Goal: Information Seeking & Learning: Learn about a topic

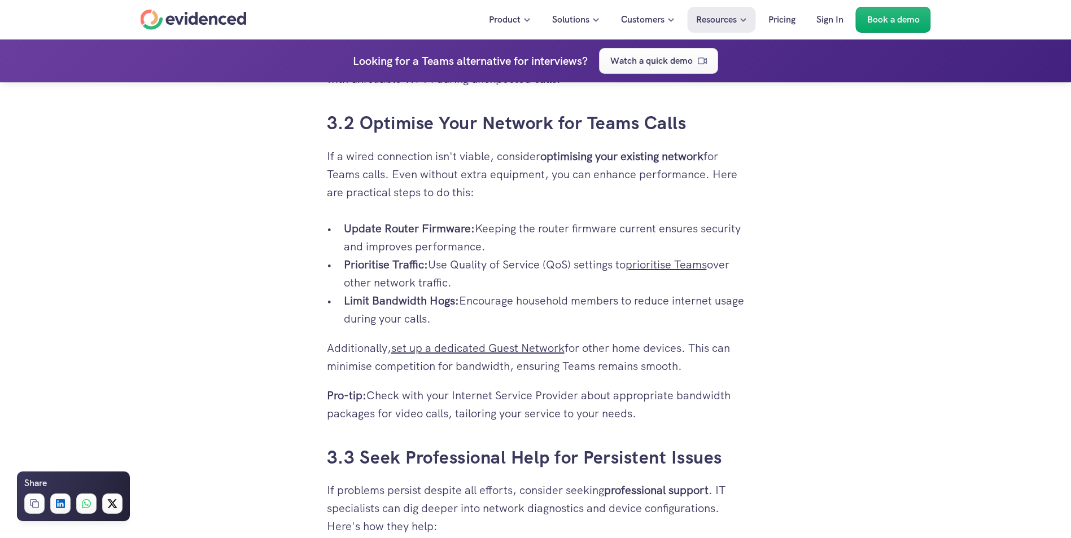
scroll to position [3217, 0]
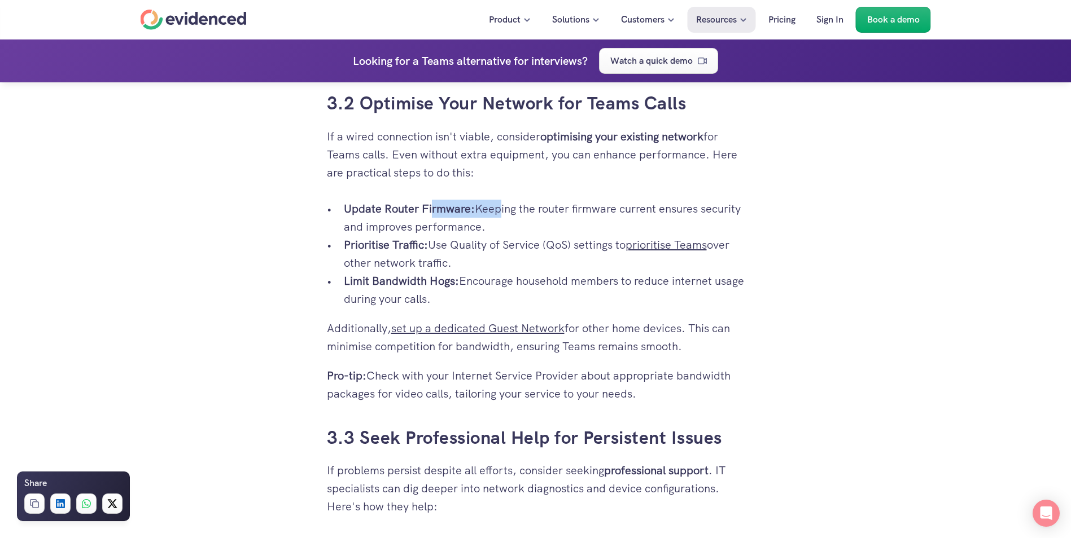
drag, startPoint x: 432, startPoint y: 203, endPoint x: 498, endPoint y: 210, distance: 66.9
click at [498, 210] on p "Update Router Firmware: Keeping the router firmware current ensures security an…" at bounding box center [544, 218] width 401 height 36
drag, startPoint x: 498, startPoint y: 210, endPoint x: 466, endPoint y: 235, distance: 41.4
click at [466, 236] on p "Prioritise Traffic: Use Quality of Service (QoS) settings to prioritise Teams o…" at bounding box center [544, 254] width 401 height 36
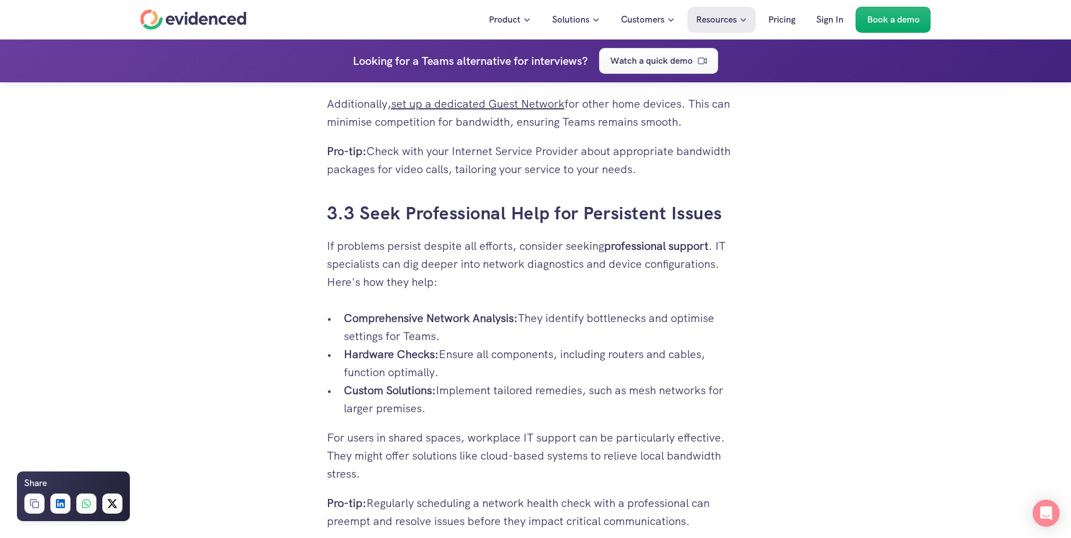
scroll to position [3442, 0]
drag, startPoint x: 371, startPoint y: 315, endPoint x: 458, endPoint y: 319, distance: 87.6
click at [458, 319] on strong "Comprehensive Network Analysis:" at bounding box center [431, 317] width 174 height 15
drag, startPoint x: 458, startPoint y: 319, endPoint x: 416, endPoint y: 345, distance: 49.7
click at [416, 345] on p "Hardware Checks: Ensure all components, including routers and cables, function …" at bounding box center [544, 362] width 401 height 36
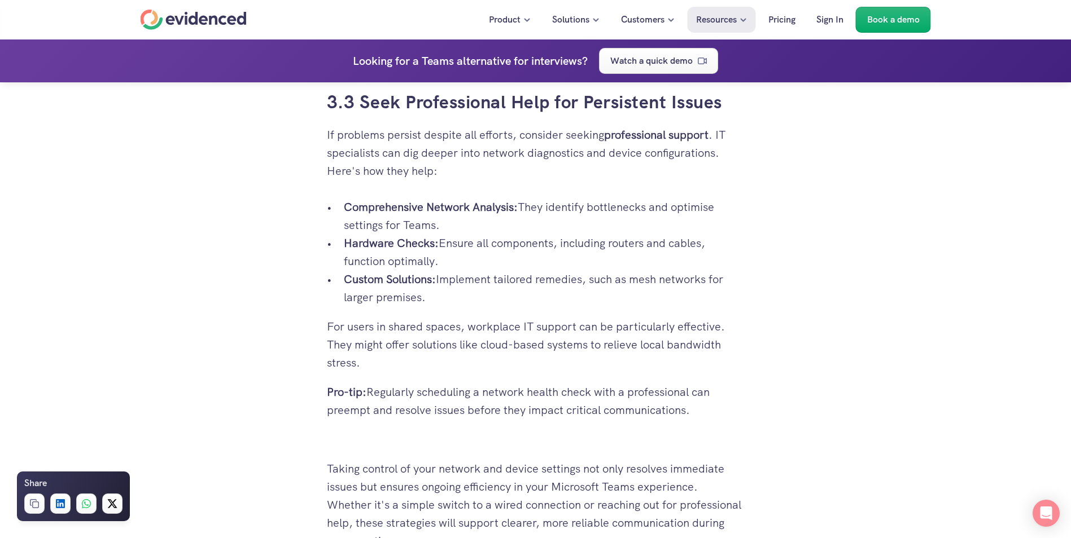
scroll to position [3555, 0]
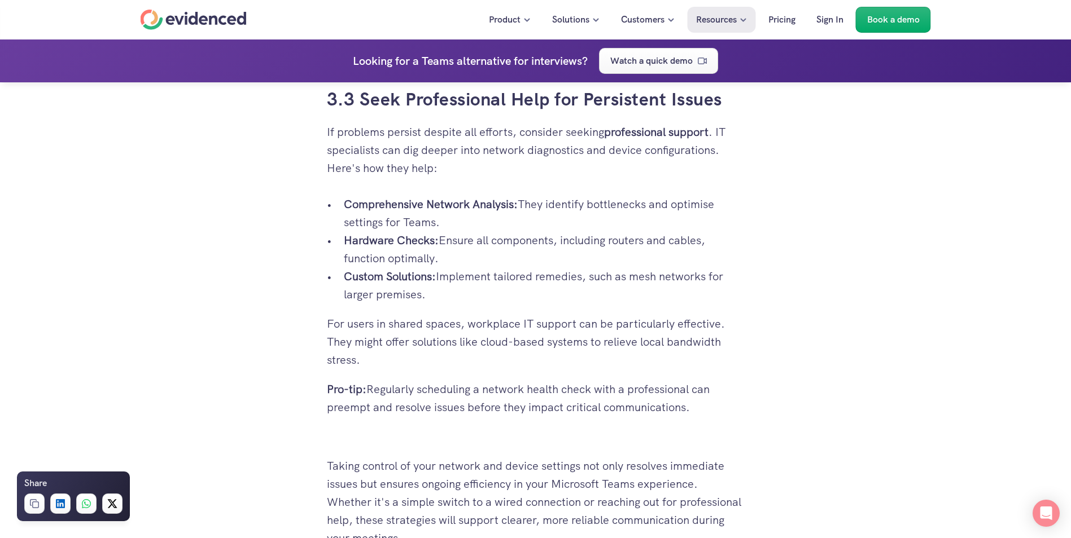
click at [395, 323] on p "For users in shared spaces, workplace IT support can be particularly effective.…" at bounding box center [536, 342] width 418 height 54
drag, startPoint x: 331, startPoint y: 322, endPoint x: 428, endPoint y: 322, distance: 97.6
drag, startPoint x: 428, startPoint y: 322, endPoint x: 401, endPoint y: 351, distance: 39.5
click at [402, 348] on p "For users in shared spaces, workplace IT support can be particularly effective.…" at bounding box center [536, 342] width 418 height 54
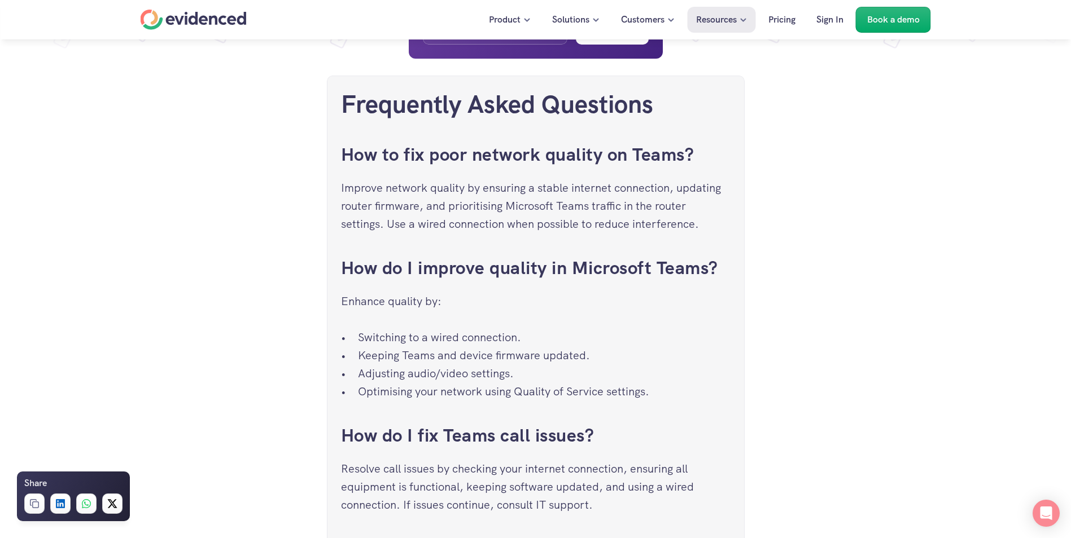
scroll to position [4176, 0]
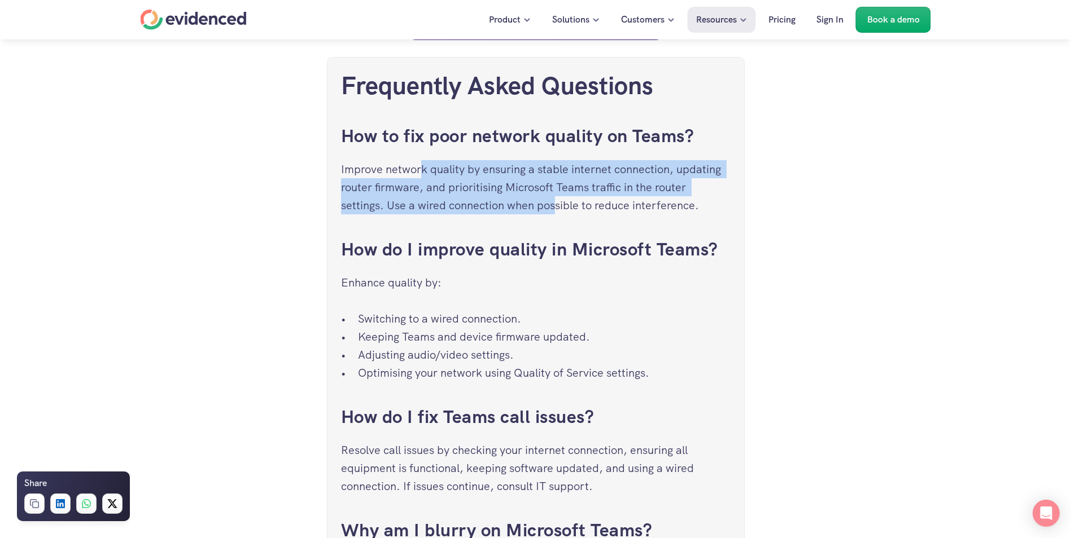
drag, startPoint x: 423, startPoint y: 174, endPoint x: 559, endPoint y: 199, distance: 138.4
click at [559, 199] on p "Improve network quality by ensuring a stable internet connection, updating rout…" at bounding box center [535, 187] width 389 height 54
drag, startPoint x: 559, startPoint y: 199, endPoint x: 488, endPoint y: 196, distance: 70.6
click at [488, 196] on p "Improve network quality by ensuring a stable internet connection, updating rout…" at bounding box center [535, 187] width 389 height 54
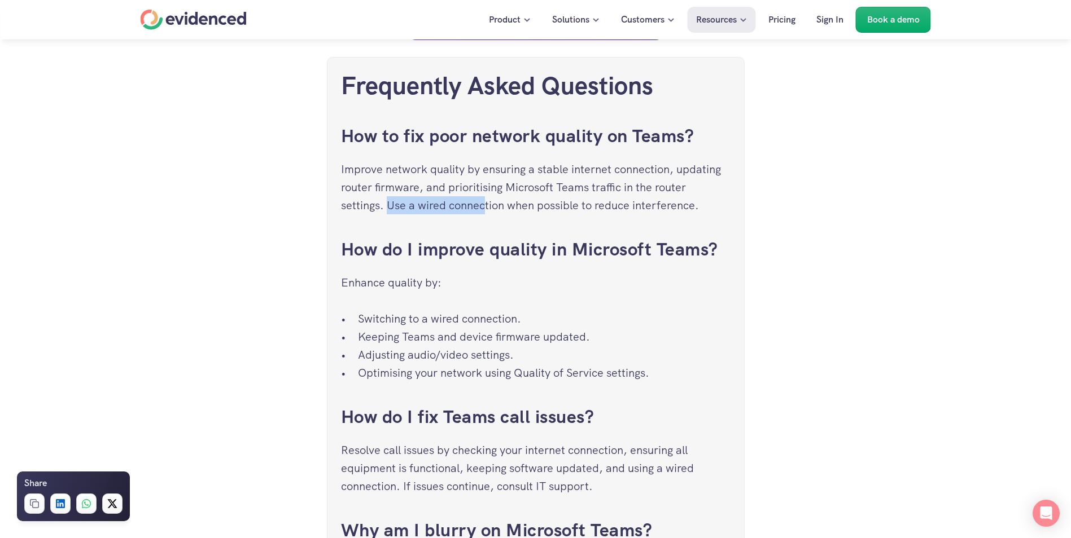
drag, startPoint x: 388, startPoint y: 202, endPoint x: 484, endPoint y: 212, distance: 96.5
click at [484, 212] on p "Improve network quality by ensuring a stable internet connection, updating rout…" at bounding box center [535, 187] width 389 height 54
click at [384, 333] on p "Keeping Teams and device firmware updated." at bounding box center [544, 337] width 372 height 18
drag, startPoint x: 346, startPoint y: 323, endPoint x: 393, endPoint y: 323, distance: 46.3
click at [393, 323] on ul "Switching to a wired connection. Keeping Teams and device firmware updated. Adj…" at bounding box center [535, 346] width 389 height 72
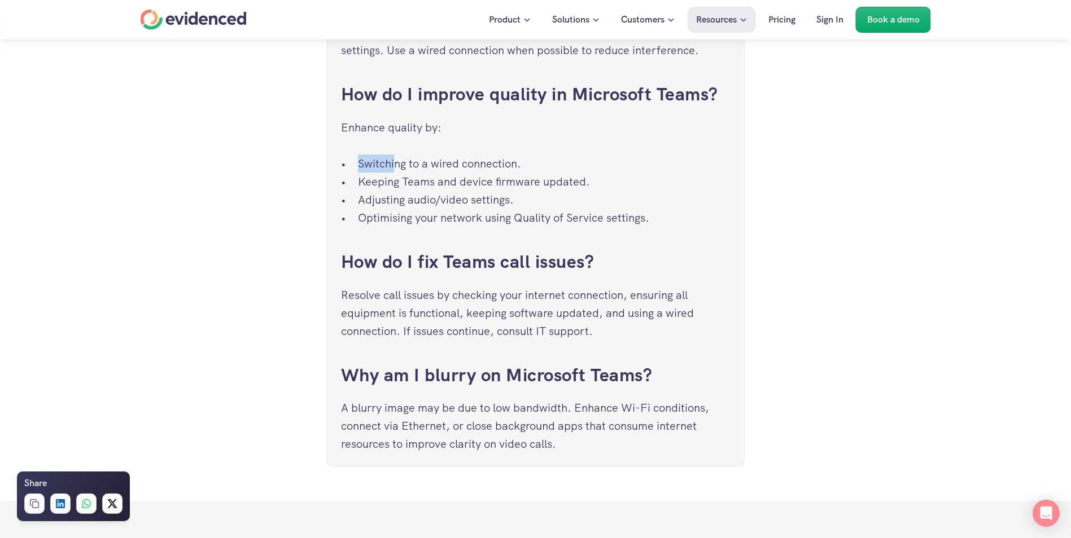
scroll to position [4345, 0]
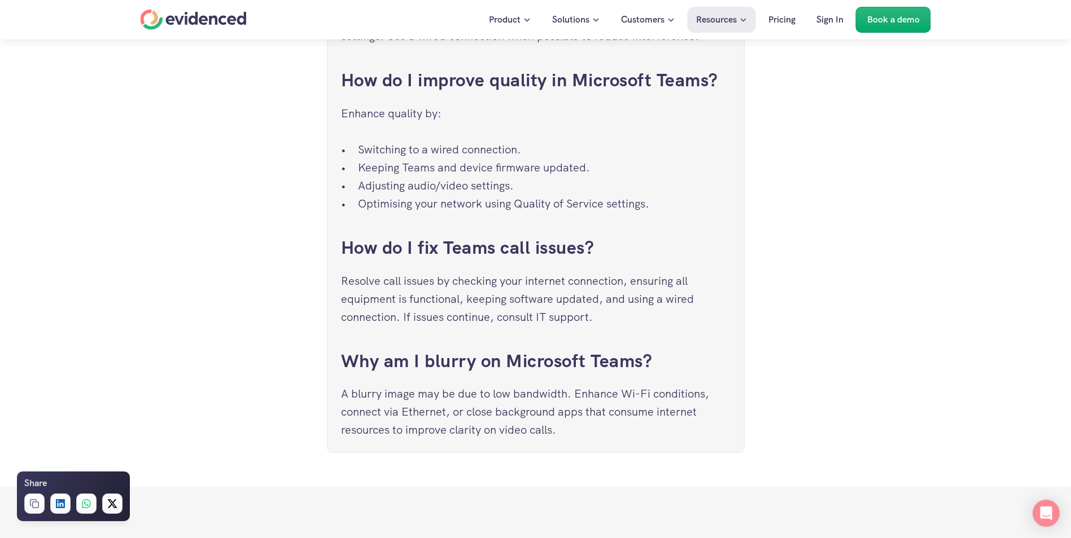
click at [388, 299] on p "Resolve call issues by checking your internet connection, ensuring all equipmen…" at bounding box center [535, 299] width 389 height 54
drag, startPoint x: 347, startPoint y: 286, endPoint x: 542, endPoint y: 286, distance: 194.7
click at [542, 286] on p "Resolve call issues by checking your internet connection, ensuring all equipmen…" at bounding box center [535, 299] width 389 height 54
drag, startPoint x: 542, startPoint y: 286, endPoint x: 502, endPoint y: 313, distance: 48.2
click at [502, 313] on p "Resolve call issues by checking your internet connection, ensuring all equipmen…" at bounding box center [535, 299] width 389 height 54
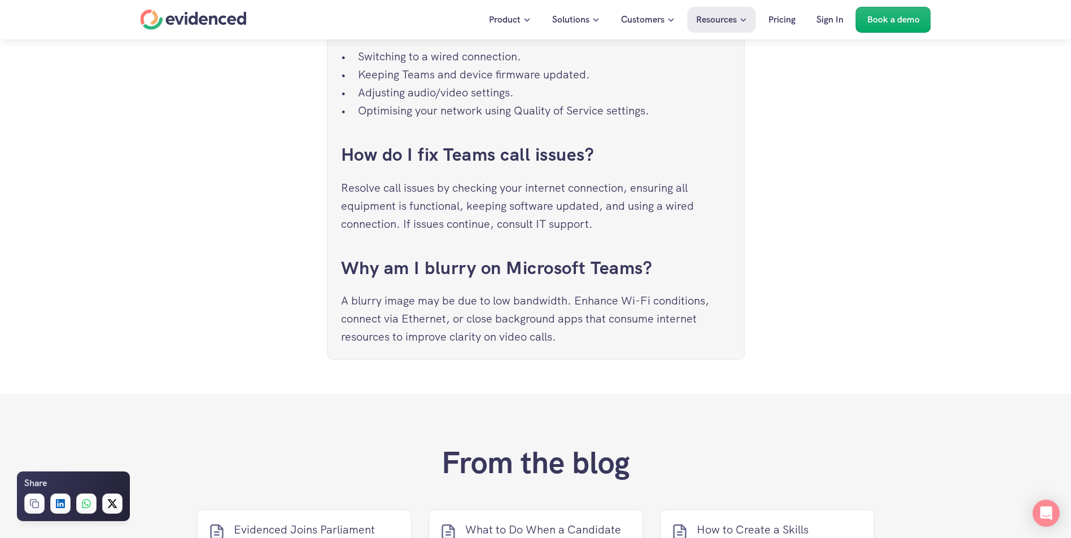
scroll to position [4458, 0]
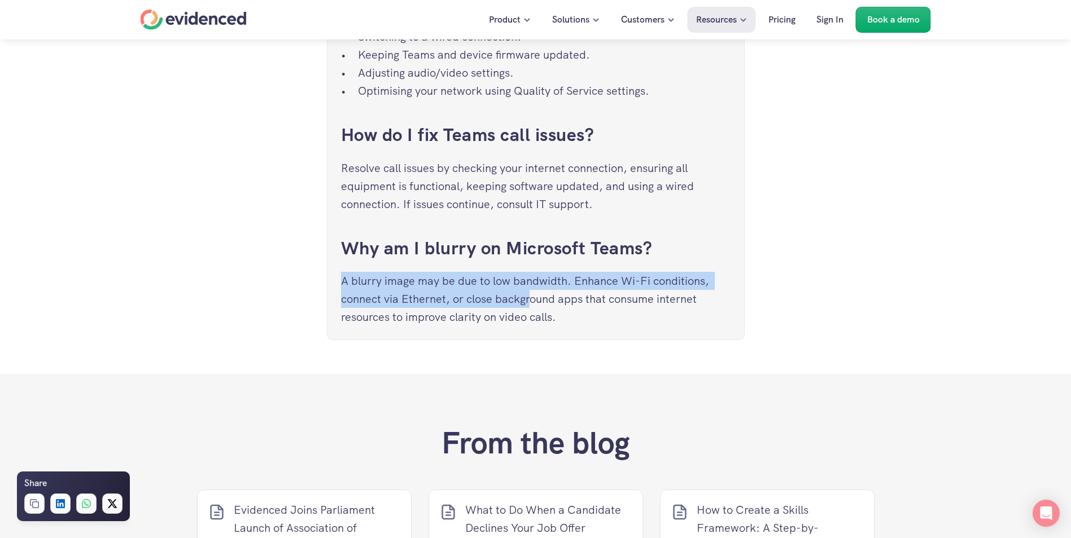
drag, startPoint x: 343, startPoint y: 279, endPoint x: 533, endPoint y: 308, distance: 192.9
click at [533, 308] on p "A blurry image may be due to low bandwidth. Enhance Wi-Fi conditions, connect v…" at bounding box center [535, 299] width 389 height 54
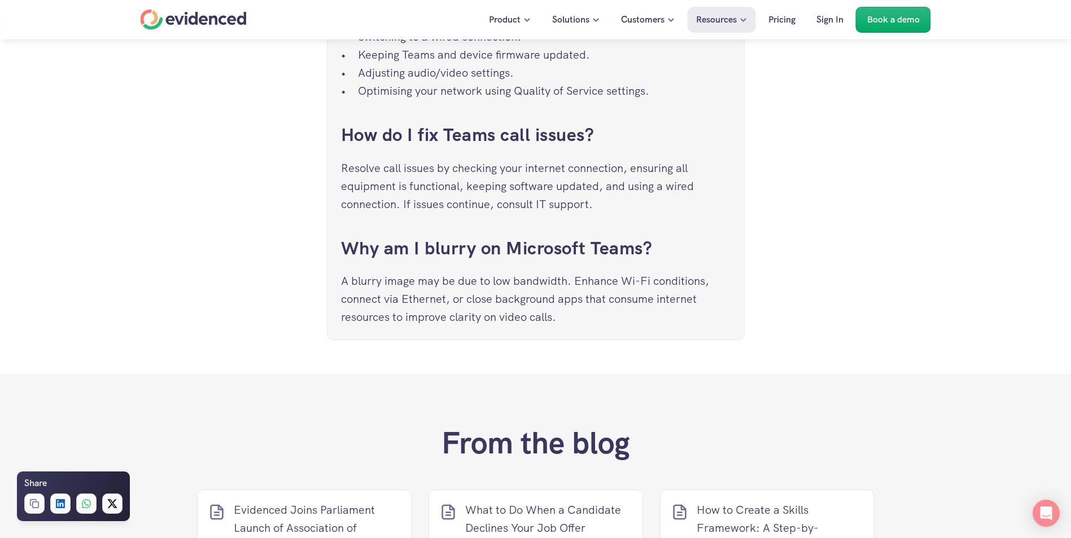
drag, startPoint x: 533, startPoint y: 308, endPoint x: 650, endPoint y: 316, distance: 116.5
click at [649, 316] on p "A blurry image may be due to low bandwidth. Enhance Wi-Fi conditions, connect v…" at bounding box center [535, 299] width 389 height 54
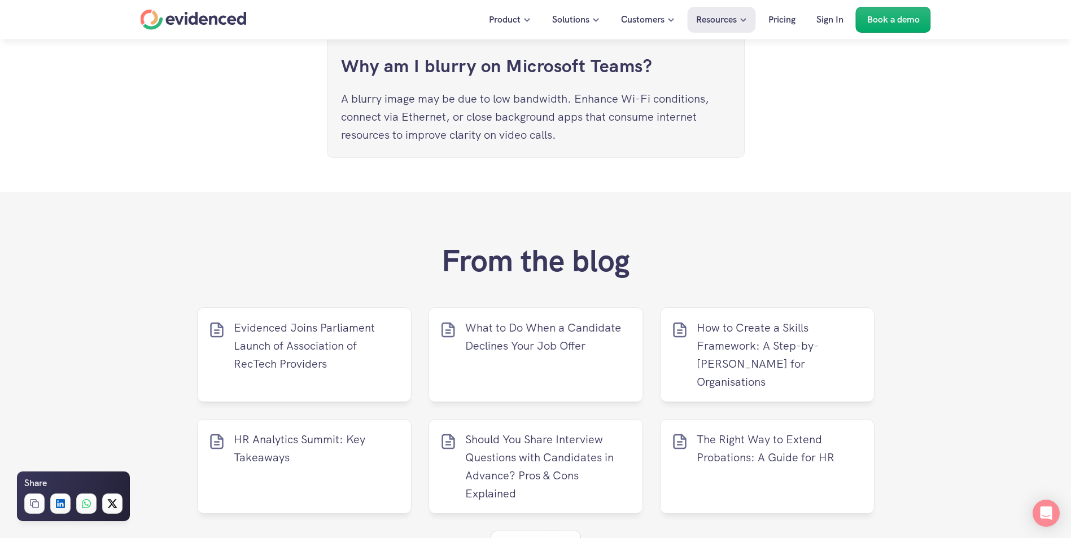
scroll to position [4638, 0]
